Goal: Information Seeking & Learning: Find specific page/section

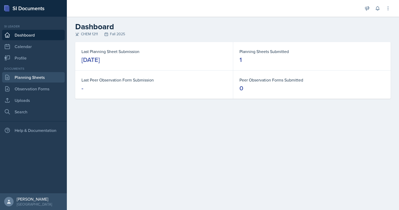
click at [19, 79] on link "Planning Sheets" at bounding box center [33, 77] width 63 height 10
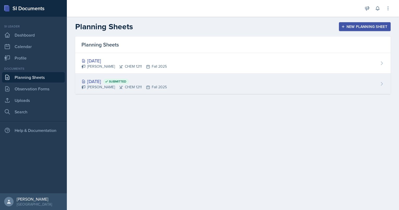
click at [109, 80] on div "[DATE] Submitted" at bounding box center [124, 81] width 85 height 7
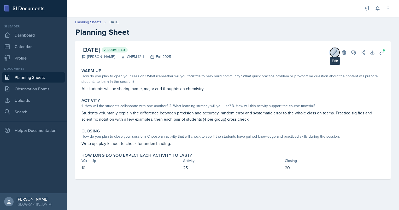
click at [333, 56] on button "Edit" at bounding box center [334, 52] width 9 height 9
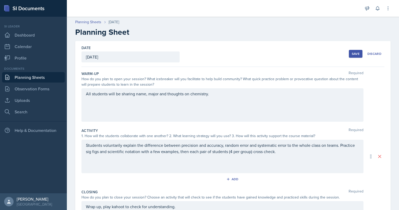
scroll to position [8, 0]
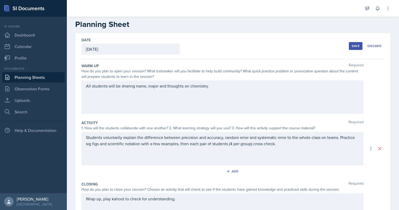
click at [87, 146] on p "Students voluntarily explain the difference between precision and accuracy, ran…" at bounding box center [222, 140] width 273 height 13
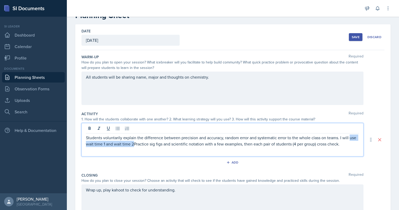
drag, startPoint x: 142, startPoint y: 144, endPoint x: 70, endPoint y: 141, distance: 71.9
click at [70, 141] on div "Date [DATE] [DATE] 27 28 29 30 31 1 2 3 4 5 6 7 8 9 10 11 12 13 14 15 16 17 18 …" at bounding box center [233, 145] width 332 height 243
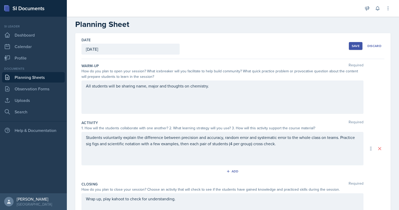
click at [208, 160] on div "Students voluntarily explain the difference between precision and accuracy, ran…" at bounding box center [223, 148] width 282 height 33
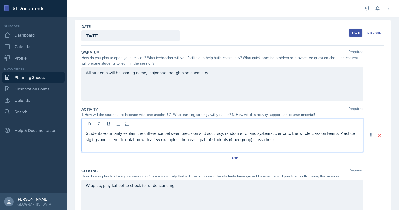
scroll to position [0, 0]
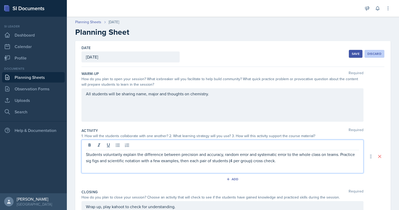
click at [373, 53] on div "Discard" at bounding box center [375, 54] width 14 height 4
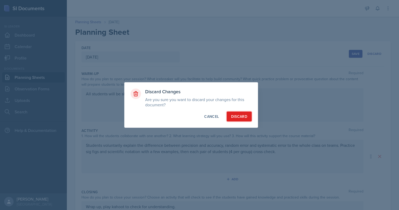
click at [240, 117] on div "Discard" at bounding box center [239, 116] width 16 height 5
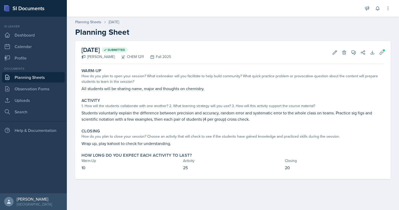
click at [240, 117] on p "Students voluntarily explain the difference between precision and accuracy, ran…" at bounding box center [233, 116] width 303 height 13
click at [43, 76] on link "Planning Sheets" at bounding box center [33, 77] width 63 height 10
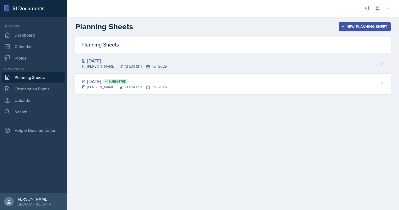
click at [111, 60] on div "[DATE]" at bounding box center [124, 60] width 85 height 7
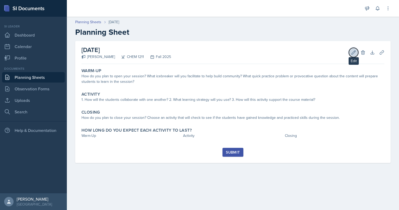
click at [356, 51] on icon at bounding box center [353, 52] width 5 height 5
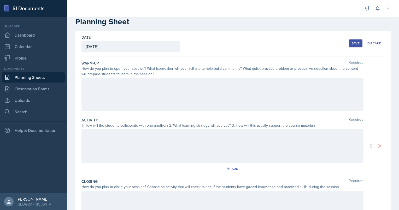
click at [165, 96] on div at bounding box center [223, 94] width 282 height 33
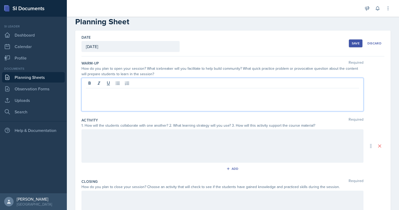
scroll to position [19, 0]
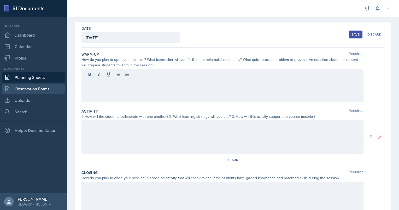
click at [30, 90] on link "Observation Forms" at bounding box center [33, 89] width 63 height 10
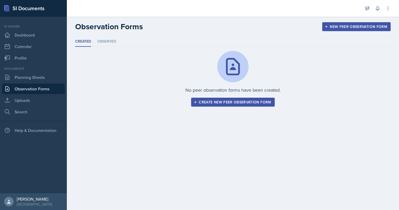
click at [27, 106] on div "Documents Planning Sheets Observation Forms Uploads Search" at bounding box center [33, 91] width 63 height 51
click at [30, 110] on link "Search" at bounding box center [33, 112] width 63 height 10
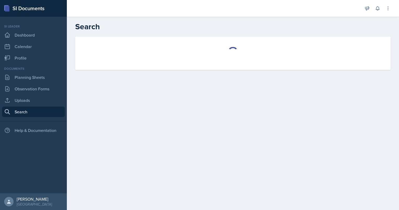
select select "all"
select select "1"
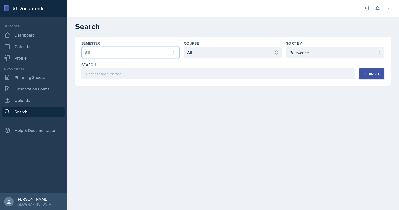
click at [151, 54] on select "Select semester All Fall 2025 Summer 2025 Spring 2025 Fall 2024 Summer 2024 Spr…" at bounding box center [131, 52] width 98 height 11
select select "2bed604d-1099-4043-b1bc-2365e8740244"
click at [82, 47] on select "Select semester All Fall 2025 Summer 2025 Spring 2025 Fall 2024 Summer 2024 Spr…" at bounding box center [131, 52] width 98 height 11
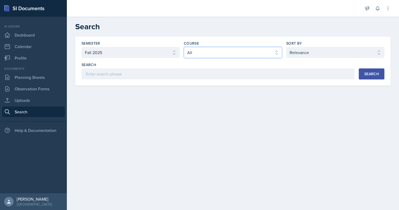
click at [224, 52] on select "Select course All ACCT 2101 ACCT 2102 ACCT 4050 ANTH 1102 ANTH 3301 ARCH 1000 A…" at bounding box center [233, 52] width 98 height 11
select select "66667518-d9d6-4d54-bf35-0581a95bcc6a"
click at [184, 47] on select "Select course All ACCT 2101 ACCT 2102 ACCT 4050 ANTH 1102 ANTH 3301 ARCH 1000 A…" at bounding box center [233, 52] width 98 height 11
click at [363, 72] on button "Search" at bounding box center [372, 73] width 26 height 11
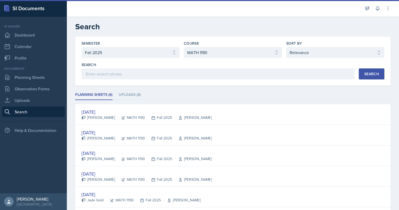
scroll to position [50, 0]
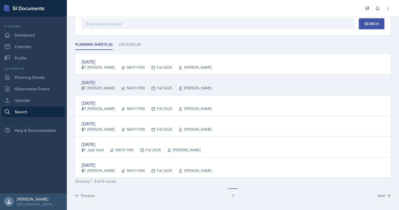
click at [103, 82] on div "[DATE]" at bounding box center [147, 82] width 130 height 7
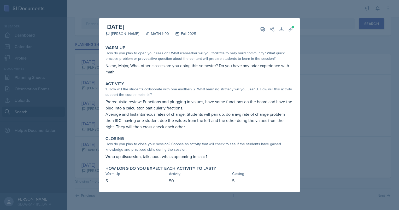
click at [74, 99] on div at bounding box center [199, 105] width 399 height 210
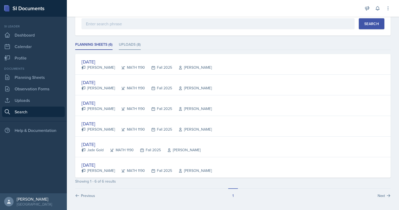
click at [131, 41] on li "Uploads (8)" at bounding box center [130, 45] width 22 height 10
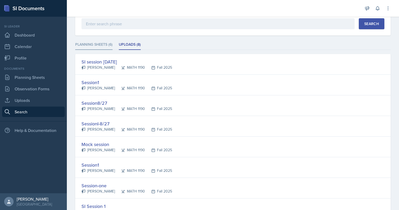
click at [108, 46] on li "Planning Sheets (6)" at bounding box center [93, 45] width 37 height 10
